Goal: Task Accomplishment & Management: Complete application form

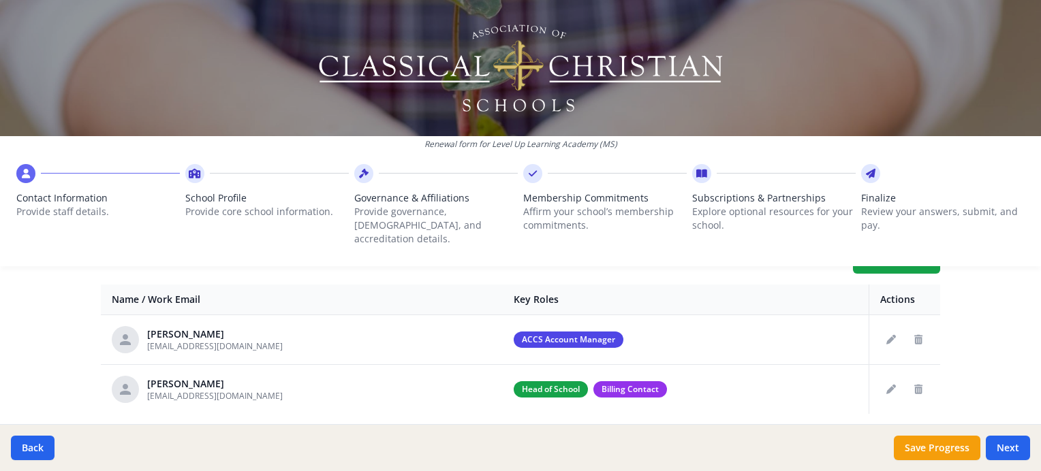
scroll to position [553, 0]
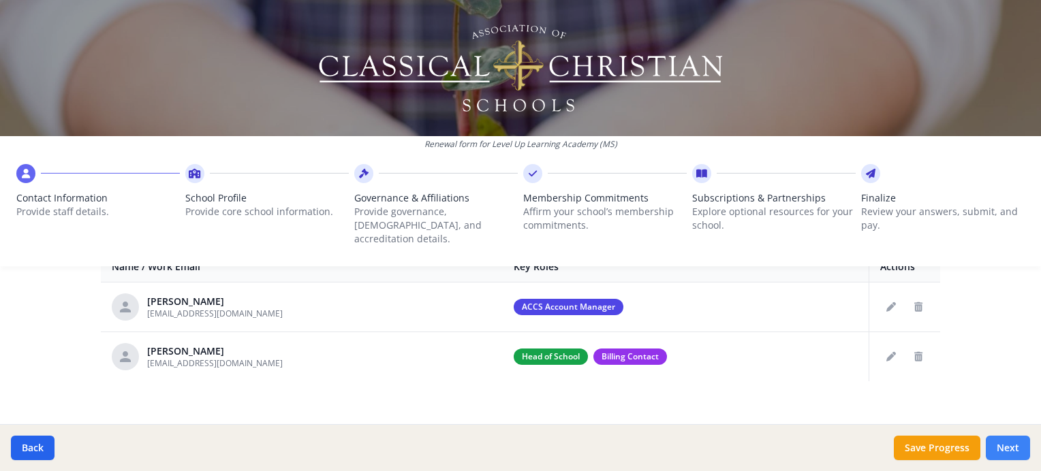
click at [1008, 456] on button "Next" at bounding box center [1008, 448] width 44 height 25
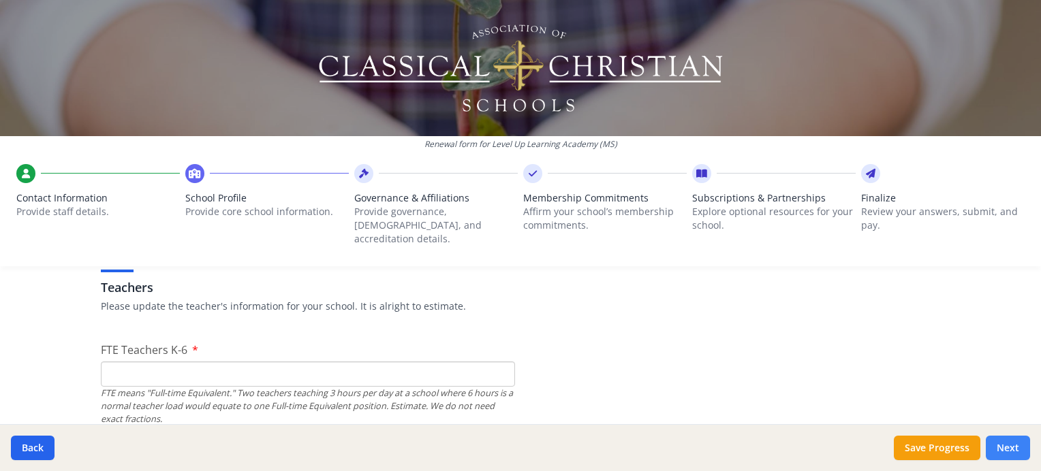
scroll to position [812, 0]
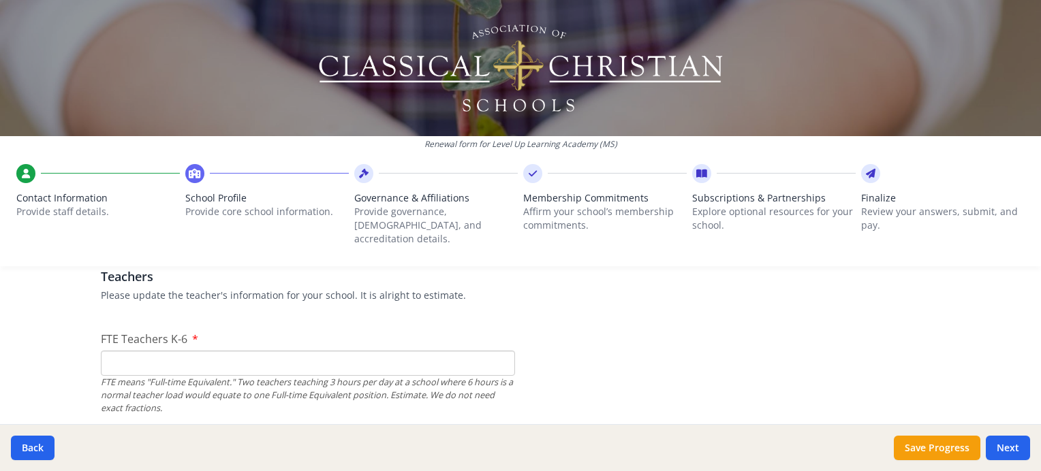
click at [315, 351] on input "FTE Teachers K-6" at bounding box center [308, 363] width 414 height 25
type input "6"
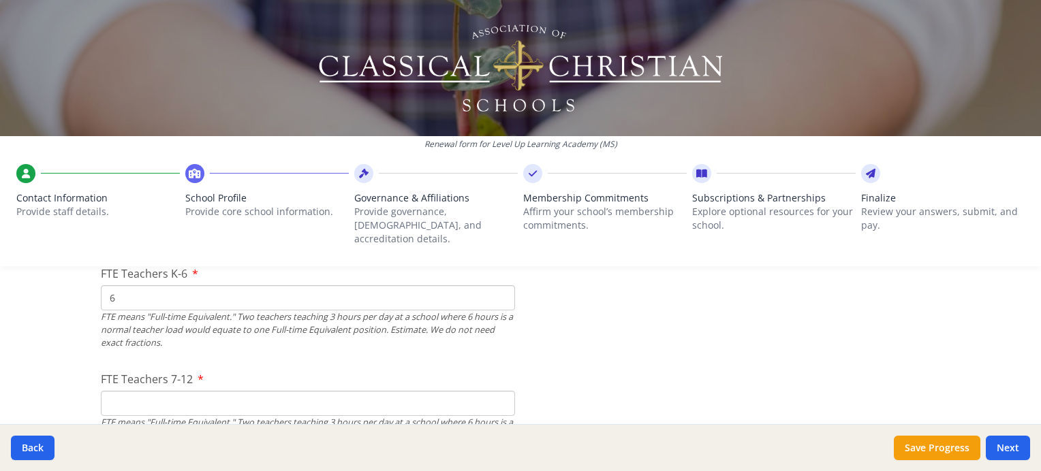
scroll to position [876, 0]
type input "6"
click at [414, 393] on input "FTE Teachers 7-12" at bounding box center [308, 405] width 414 height 25
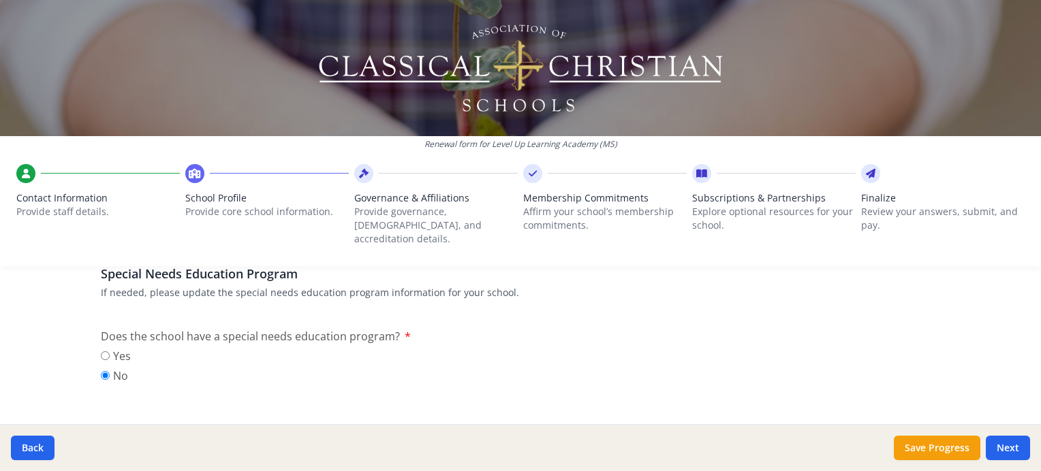
scroll to position [1596, 0]
type input "6"
click at [101, 346] on input "Yes" at bounding box center [105, 350] width 9 height 9
radio input "true"
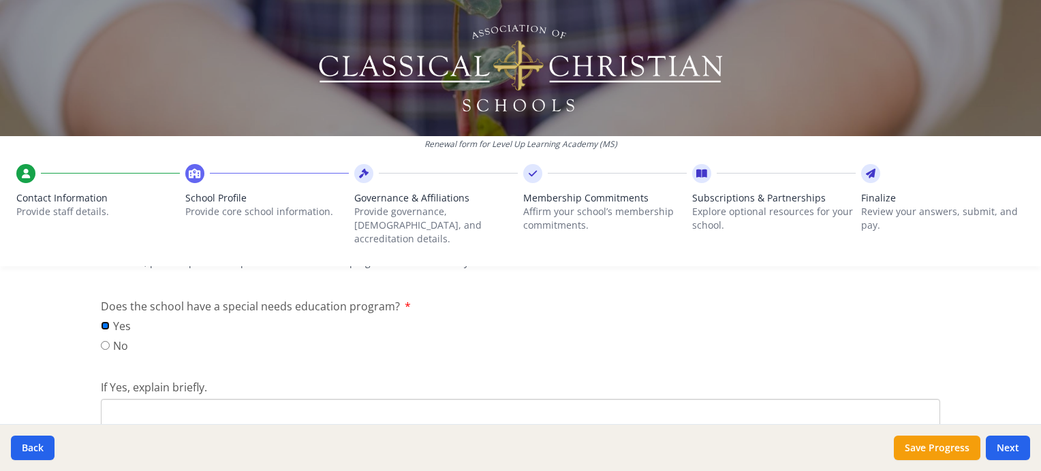
scroll to position [1618, 0]
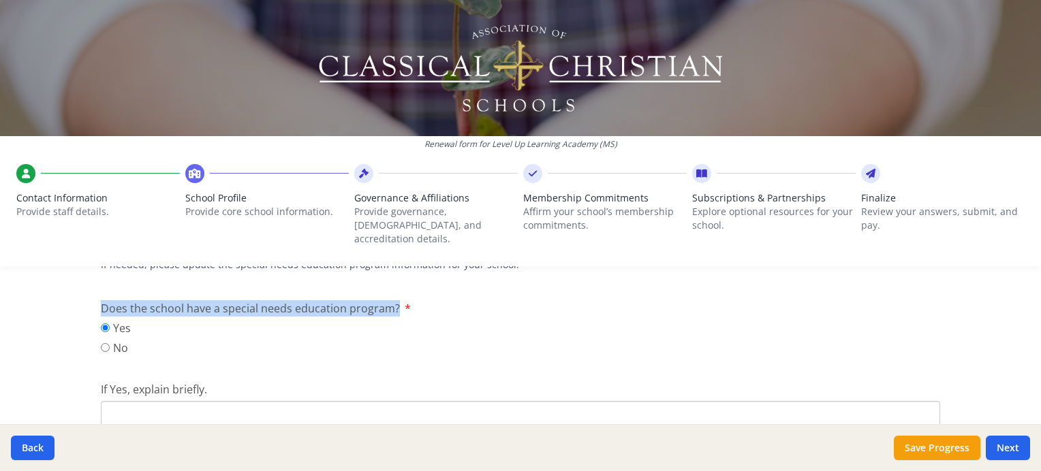
drag, startPoint x: 388, startPoint y: 297, endPoint x: 98, endPoint y: 297, distance: 289.6
click at [101, 301] on span "Does the school have a special needs education program?" at bounding box center [250, 308] width 299 height 15
copy span "Does the school have a special needs education program?"
